Goal: Find specific page/section: Find specific page/section

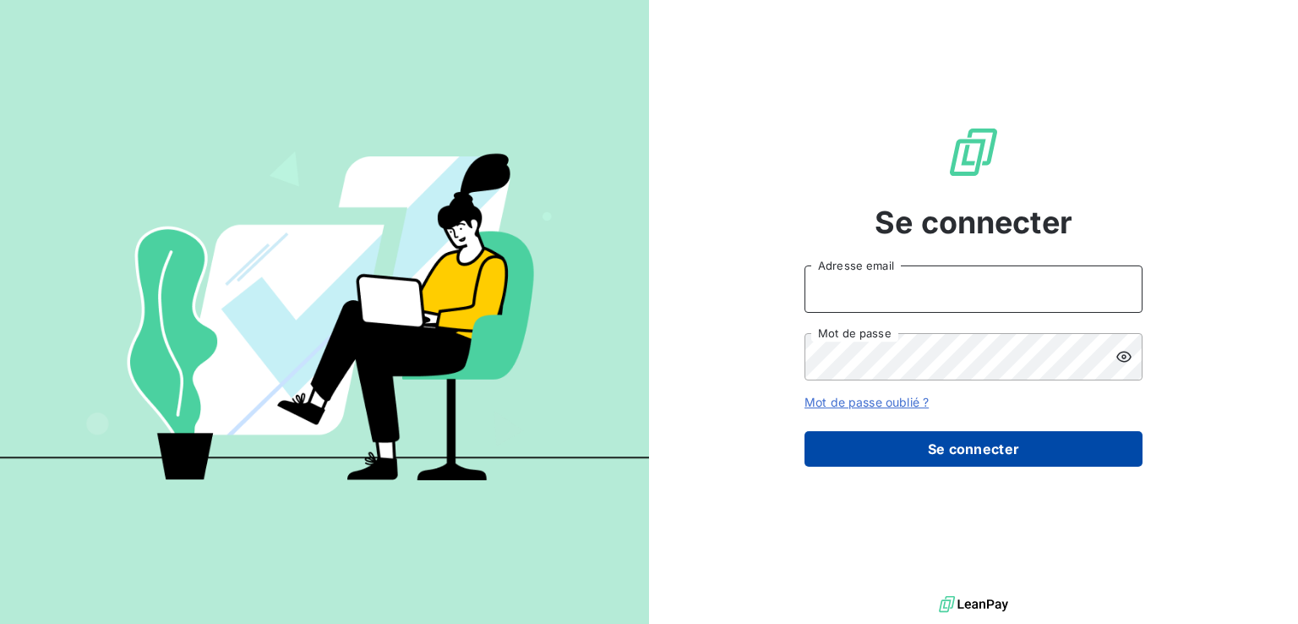
type input "[EMAIL_ADDRESS][DOMAIN_NAME]"
click at [891, 444] on button "Se connecter" at bounding box center [973, 448] width 338 height 35
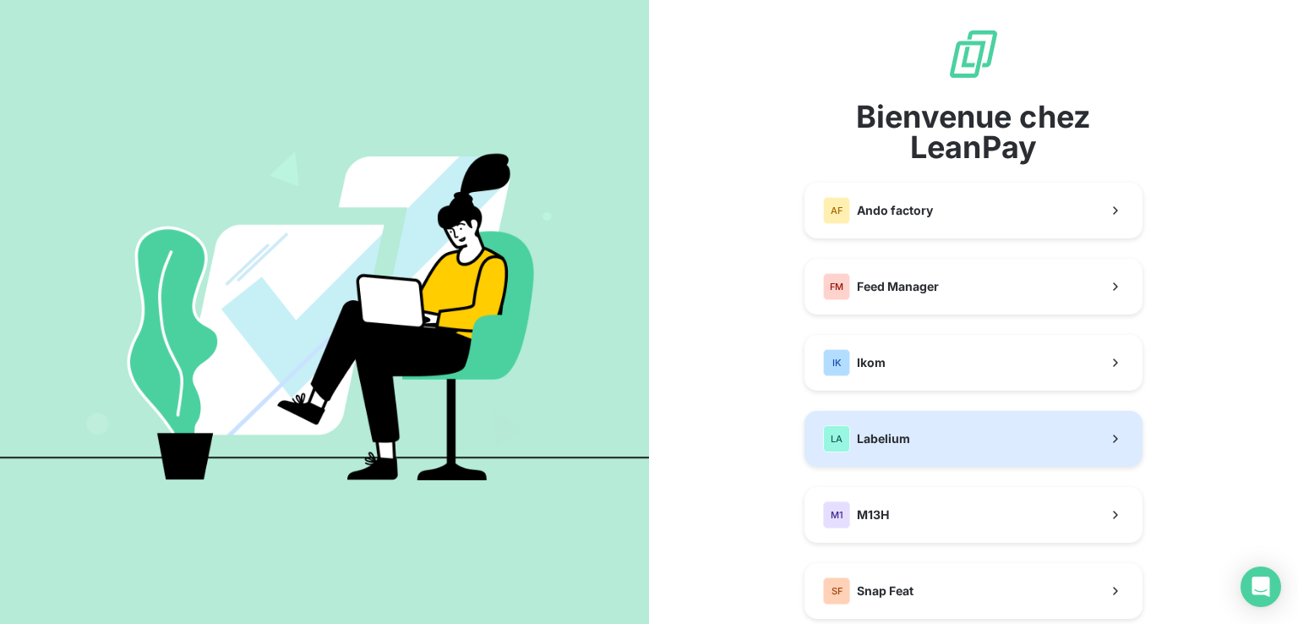
click at [906, 440] on button "LA Labelium" at bounding box center [973, 439] width 338 height 56
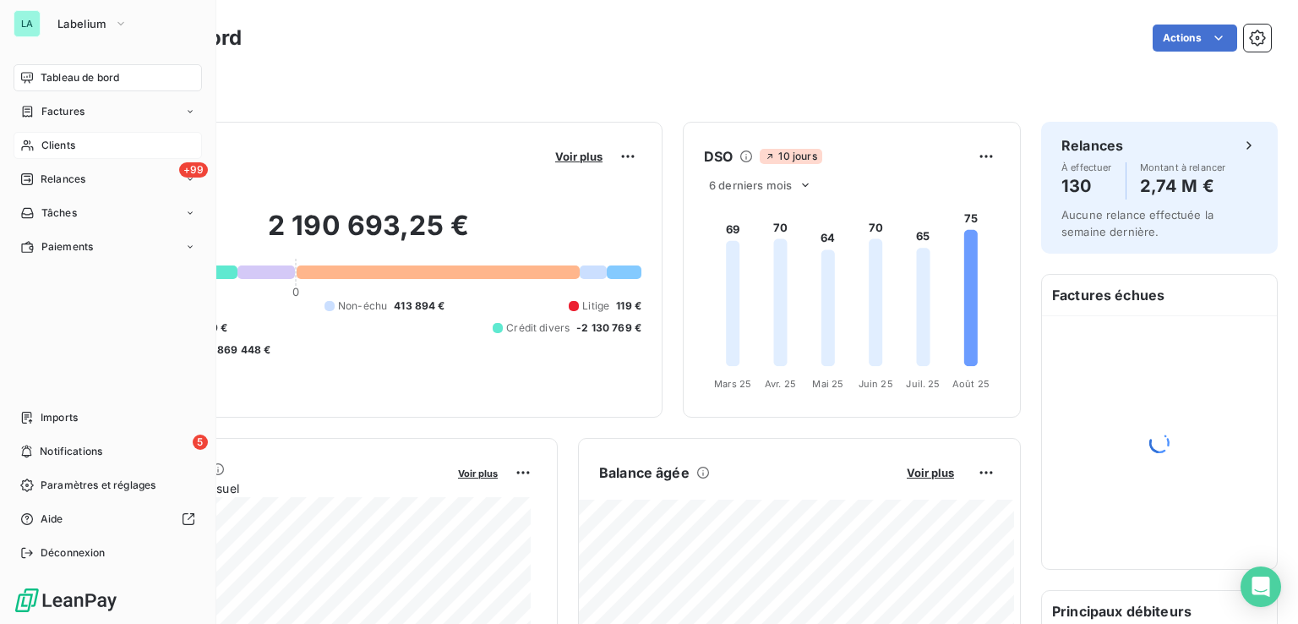
click at [57, 149] on span "Clients" at bounding box center [58, 145] width 34 height 15
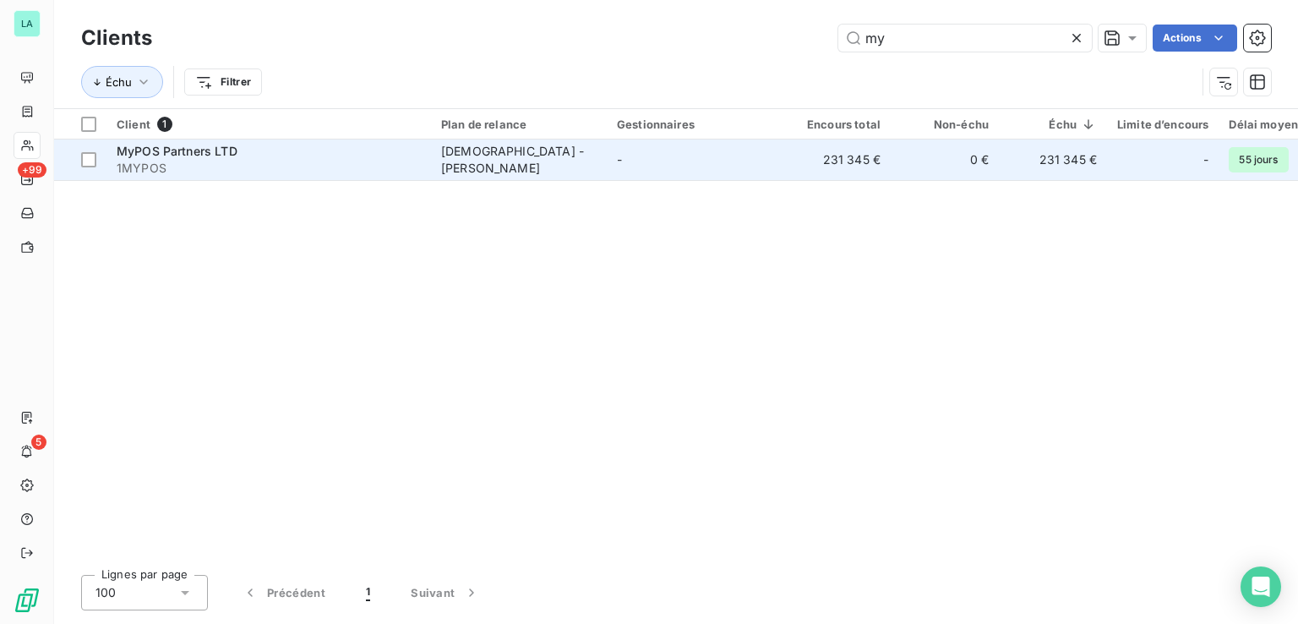
type input "my"
click at [311, 163] on span "1MYPOS" at bounding box center [269, 168] width 304 height 17
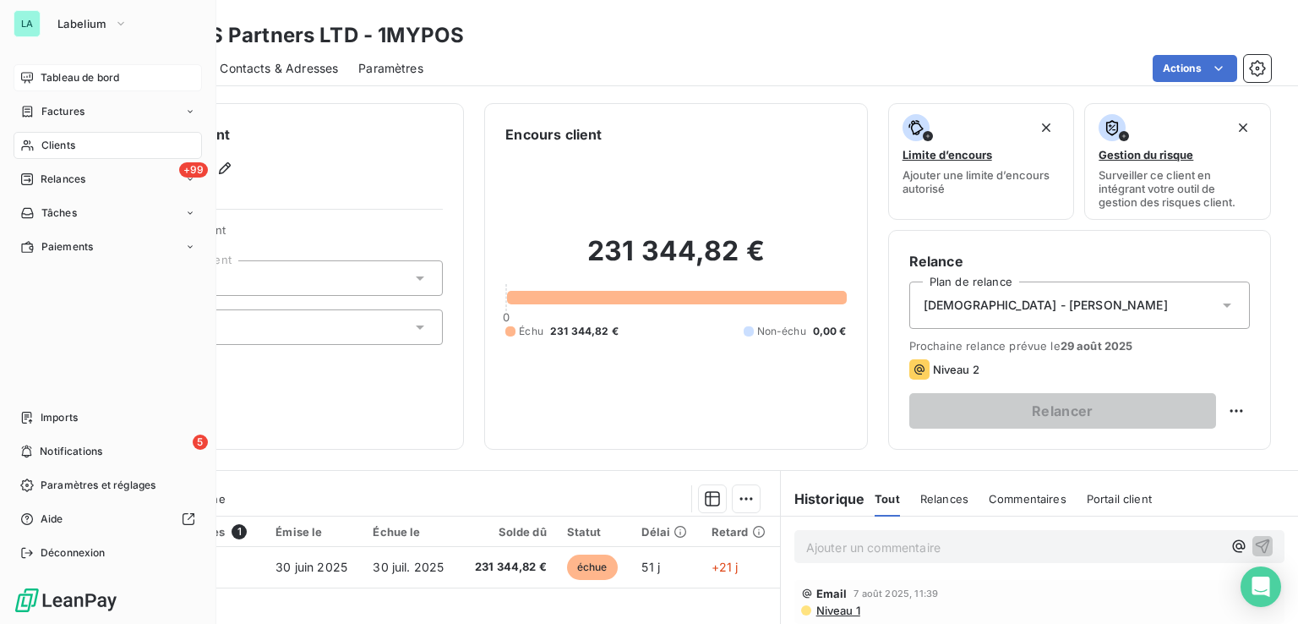
click at [73, 68] on div "Tableau de bord" at bounding box center [108, 77] width 188 height 27
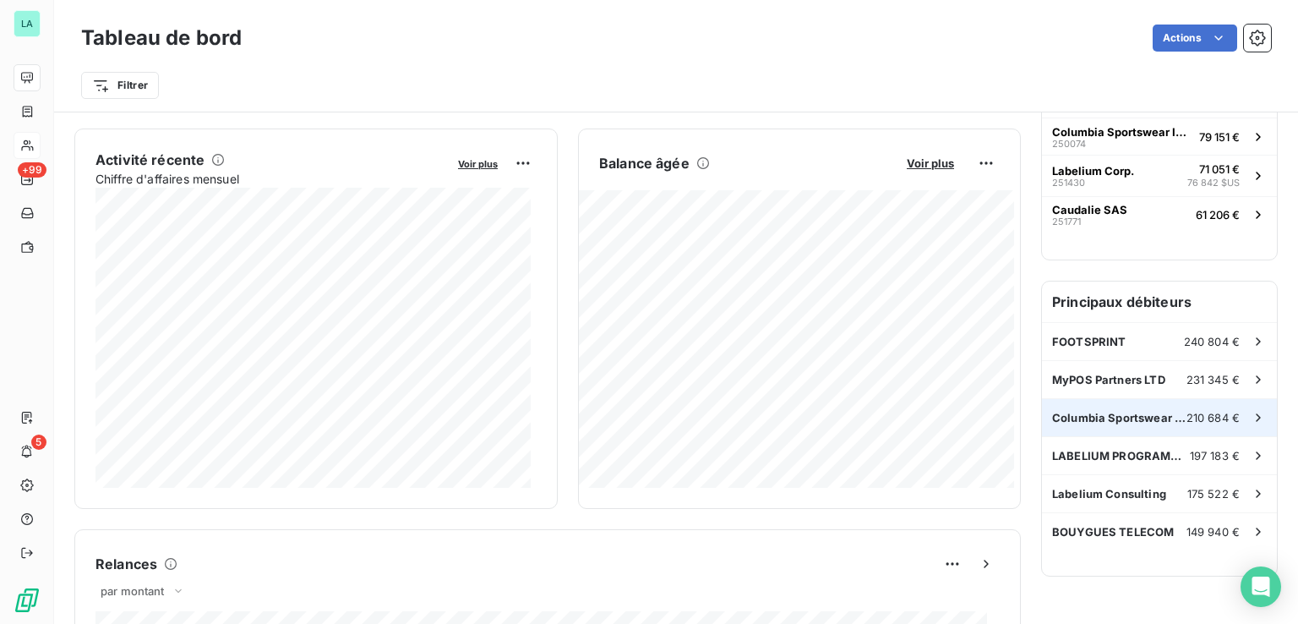
scroll to position [338, 0]
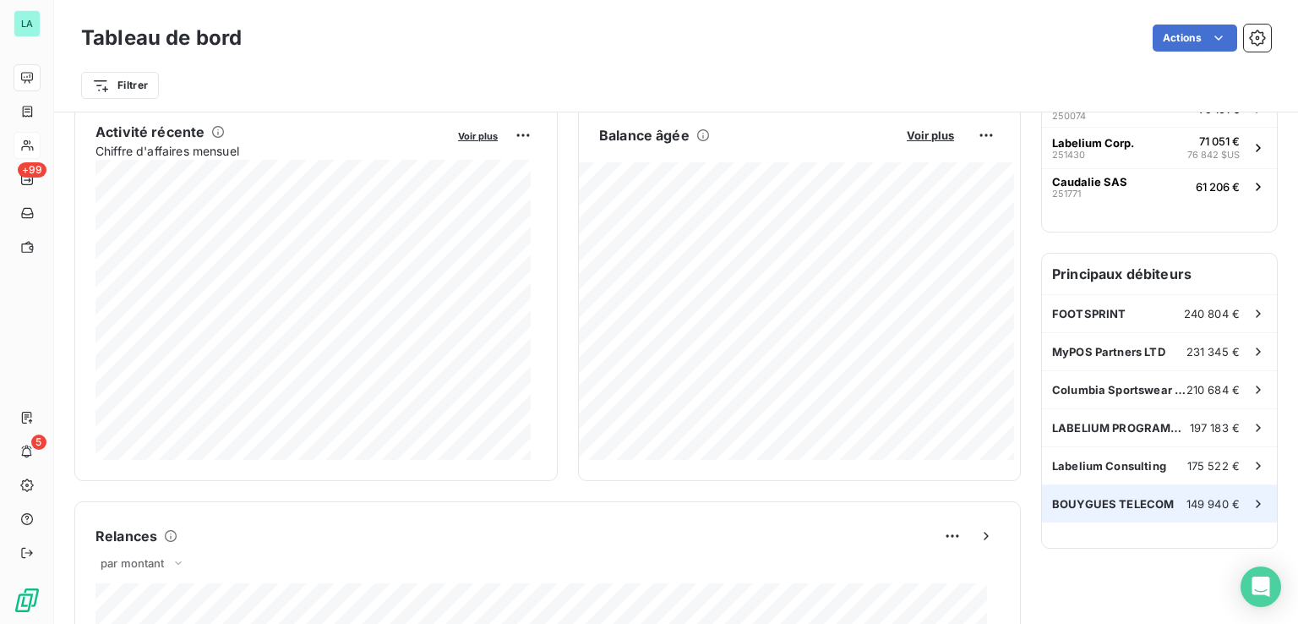
click at [1136, 502] on span "BOUYGUES TELECOM" at bounding box center [1113, 504] width 122 height 14
